Goal: Transaction & Acquisition: Purchase product/service

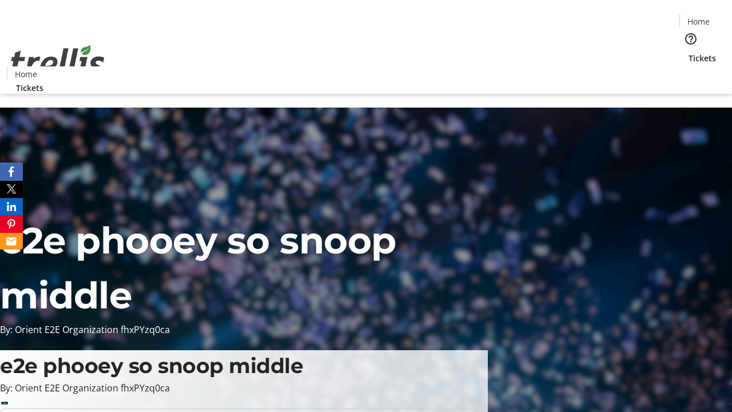
click at [688, 52] on span "Tickets" at bounding box center [701, 58] width 27 height 12
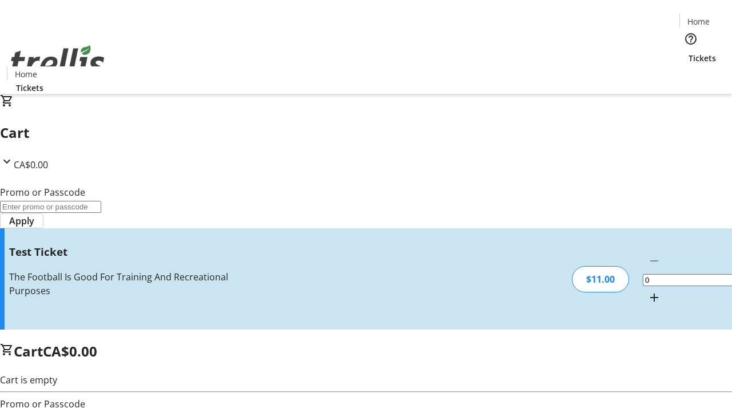
click at [647, 290] on mat-icon "Increment by one" at bounding box center [654, 297] width 14 height 14
type input "1"
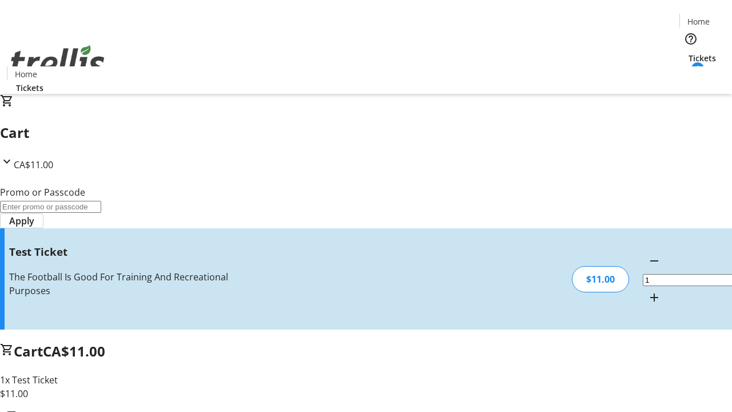
type input "UNLOCK"
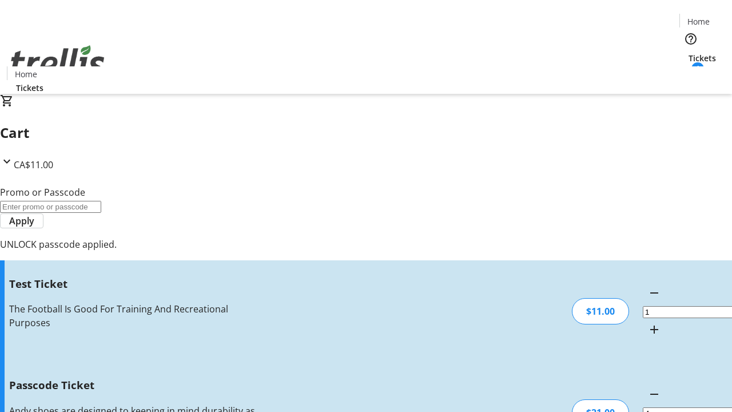
type input "5"
